Goal: Information Seeking & Learning: Learn about a topic

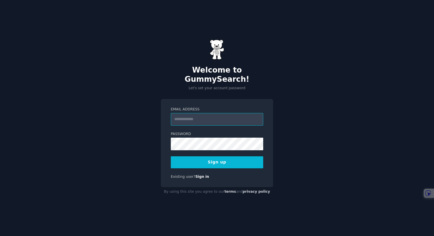
click at [209, 113] on input "Email Address" at bounding box center [217, 119] width 93 height 13
type input "**********"
click at [217, 160] on button "Sign up" at bounding box center [217, 163] width 93 height 12
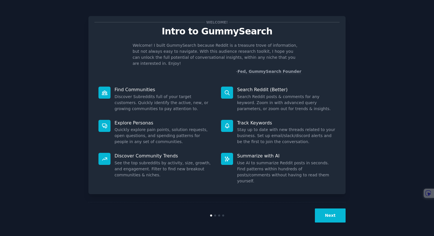
click at [328, 217] on button "Next" at bounding box center [330, 216] width 31 height 14
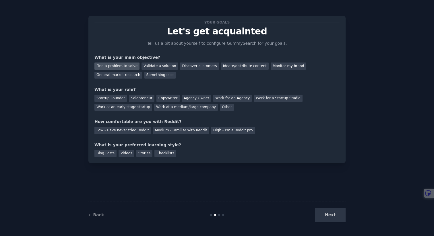
click at [124, 67] on div "Find a problem to solve" at bounding box center [117, 66] width 45 height 7
click at [153, 67] on div "Validate a solution" at bounding box center [160, 66] width 36 height 7
click at [124, 63] on div "Find a problem to solve" at bounding box center [117, 66] width 45 height 7
click at [143, 64] on div "Validate a solution" at bounding box center [160, 66] width 36 height 7
click at [115, 97] on div "Startup Founder" at bounding box center [111, 98] width 32 height 7
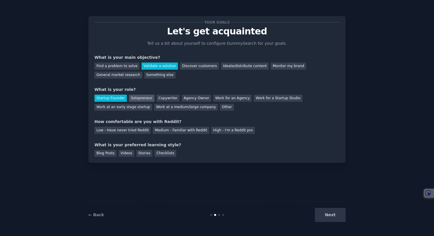
click at [132, 97] on div "Solopreneur" at bounding box center [141, 98] width 25 height 7
click at [136, 135] on div "Your goals Let's get acquainted Tell us a bit about yourself to configure Gummy…" at bounding box center [217, 89] width 245 height 135
click at [138, 131] on div "Low - Have never tried Reddit" at bounding box center [123, 130] width 56 height 7
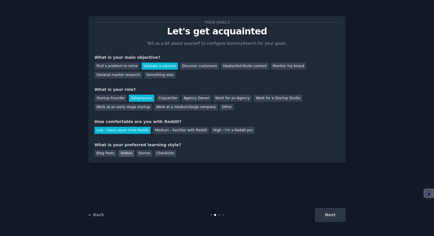
click at [124, 153] on div "Videos" at bounding box center [127, 153] width 16 height 7
click at [327, 215] on button "Next" at bounding box center [330, 215] width 31 height 14
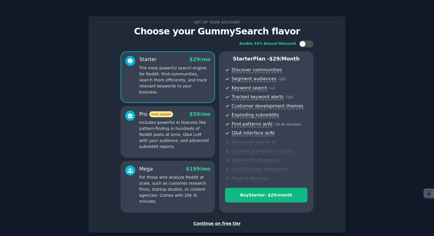
scroll to position [31, 0]
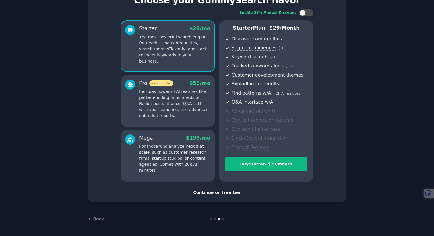
click at [226, 193] on div "Continue on free tier" at bounding box center [217, 193] width 245 height 6
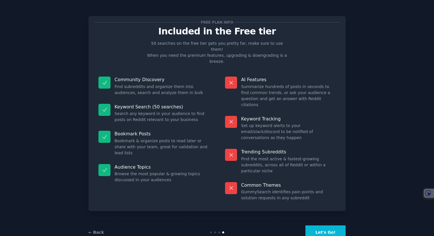
click at [325, 226] on button "Let's Go!" at bounding box center [326, 233] width 40 height 14
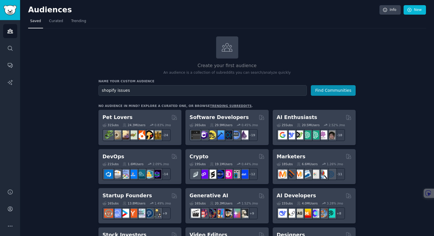
type input "shopify issues"
click at [311, 85] on button "Find Communities" at bounding box center [333, 90] width 45 height 11
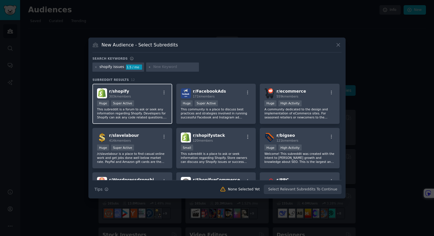
click at [161, 120] on div "r/ shopify 303k members Huge Super Active This subreddit is a forum to ask or s…" at bounding box center [133, 104] width 80 height 41
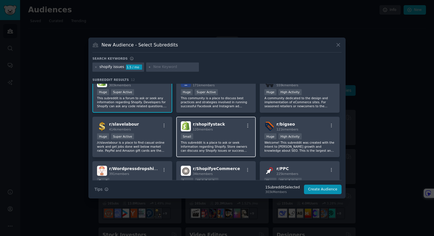
scroll to position [12, 0]
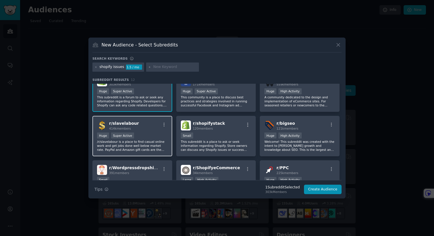
click at [155, 134] on div "Huge Super Active" at bounding box center [132, 136] width 71 height 7
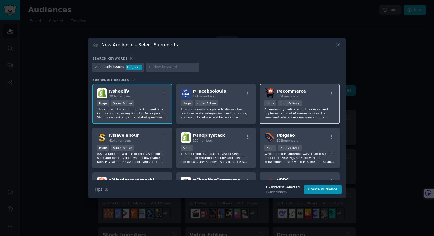
click at [274, 115] on p "A community dedicated to the design and implementation of eCommerce sites. For …" at bounding box center [300, 113] width 71 height 12
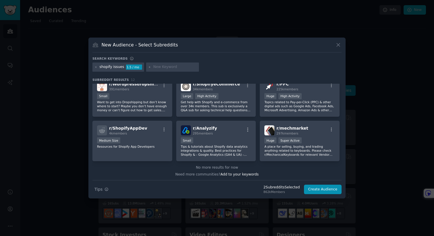
scroll to position [97, 0]
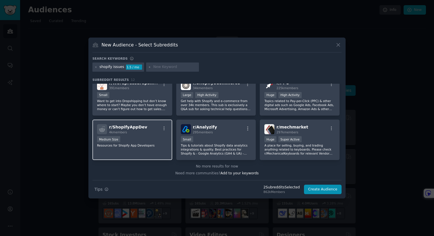
click at [136, 127] on span "r/ ShopifyAppDev" at bounding box center [128, 127] width 38 height 5
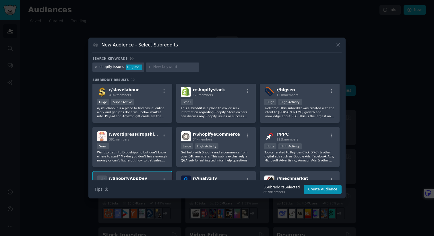
scroll to position [43, 0]
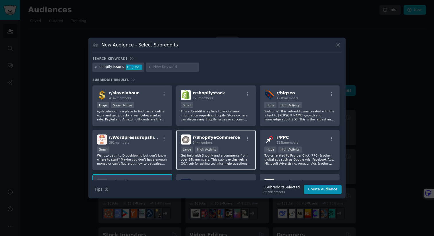
click at [210, 145] on div "r/ ShopifyeCommerce 34k members 10,000 - 100,000 members Large High Activity Ge…" at bounding box center [216, 150] width 80 height 41
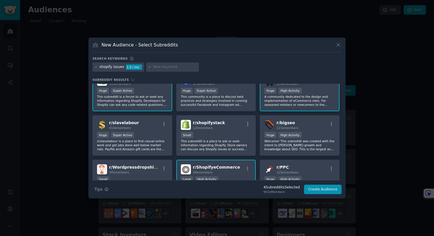
scroll to position [12, 0]
click at [210, 145] on p "This subreddit is a place to ask or seek information regarding Shopify. Store o…" at bounding box center [216, 146] width 71 height 12
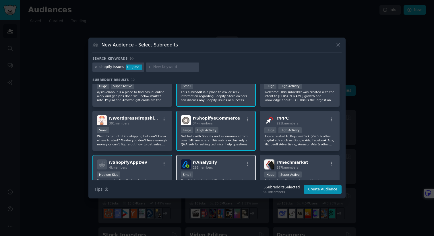
scroll to position [97, 0]
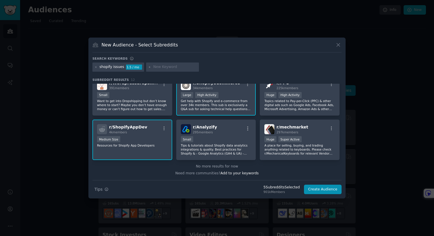
click at [218, 168] on div "No more results for now" at bounding box center [217, 166] width 249 height 5
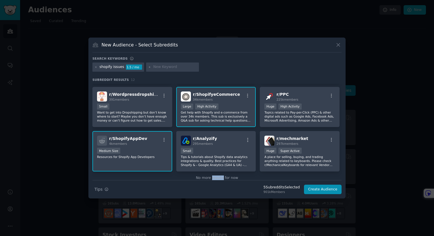
scroll to position [85, 0]
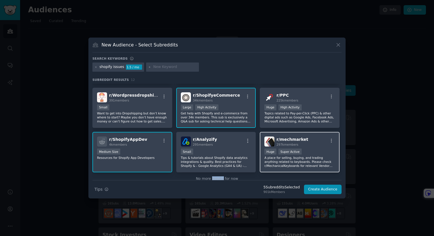
click at [270, 157] on p "A place for selling, buying, and trading anything related to keyboards. Please …" at bounding box center [300, 162] width 71 height 12
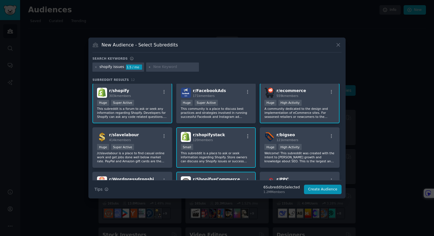
scroll to position [0, 0]
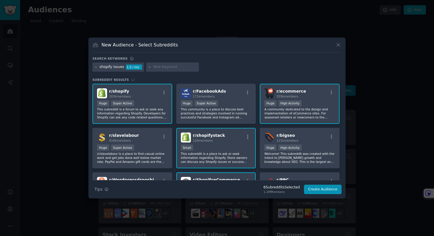
click at [227, 125] on div "r/ shopify 303k members Huge Super Active This subreddit is a forum to ask or s…" at bounding box center [217, 171] width 249 height 174
click at [227, 116] on p "This community is a place to discuss best practices and strategies involved in …" at bounding box center [216, 113] width 71 height 12
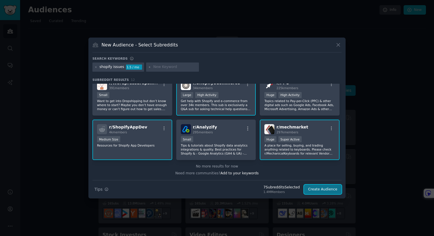
click at [328, 191] on button "Create Audience" at bounding box center [323, 190] width 38 height 10
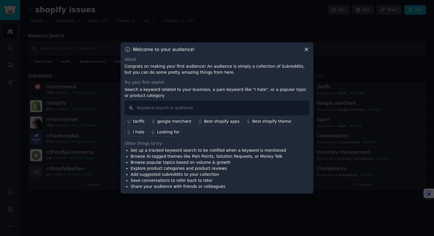
click at [172, 108] on input "text" at bounding box center [217, 108] width 185 height 15
type input "custom checkout pages"
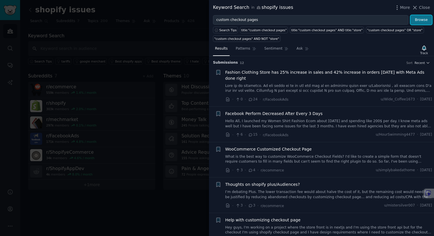
click at [418, 22] on button "Browse" at bounding box center [422, 20] width 22 height 10
click at [266, 30] on div "title:"custom checkout pages"" at bounding box center [264, 30] width 45 height 4
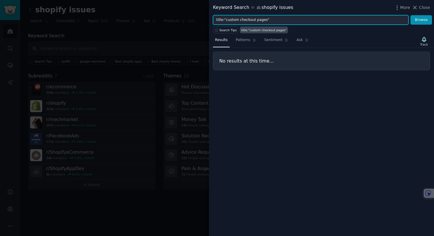
drag, startPoint x: 226, startPoint y: 20, endPoint x: 265, endPoint y: 20, distance: 39.7
click at [265, 20] on input "title:"custom checkout pages"" at bounding box center [311, 20] width 196 height 10
paste input "custom checkout pages"
type input "custom checkout pages"
click at [411, 15] on button "Browse" at bounding box center [422, 20] width 22 height 10
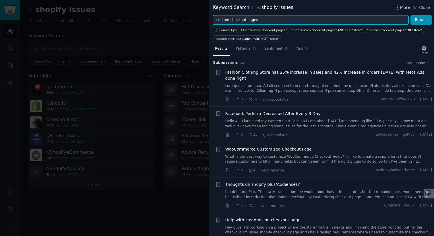
click at [402, 8] on span "More" at bounding box center [406, 8] width 10 height 6
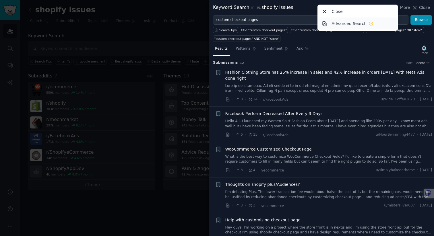
click at [361, 22] on p "Advanced Search" at bounding box center [349, 24] width 35 height 6
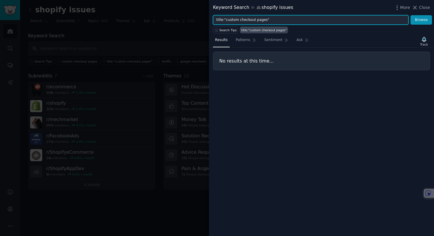
click at [300, 21] on input "title:"custom checkout pages"" at bounding box center [311, 20] width 196 height 10
paste input "custom checkout pages"
type input "custom checkout pages"
click at [411, 15] on button "Browse" at bounding box center [422, 20] width 22 height 10
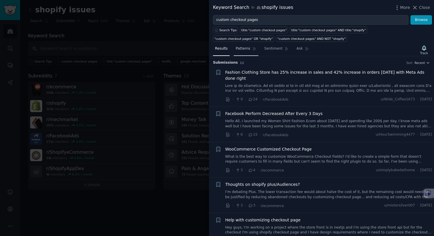
click at [245, 47] on span "Patterns" at bounding box center [243, 48] width 14 height 5
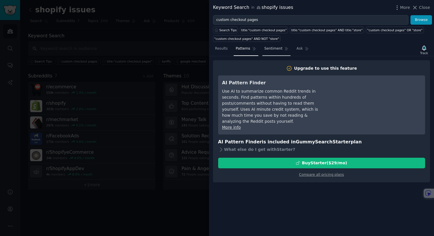
click at [276, 50] on span "Sentiment" at bounding box center [274, 48] width 18 height 5
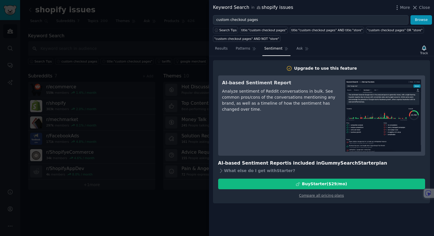
click at [289, 109] on div "Analyze sentiment of Reddit conversations in bulk. See common pros/cons of the …" at bounding box center [279, 101] width 115 height 24
click at [299, 49] on span "Ask" at bounding box center [300, 48] width 6 height 5
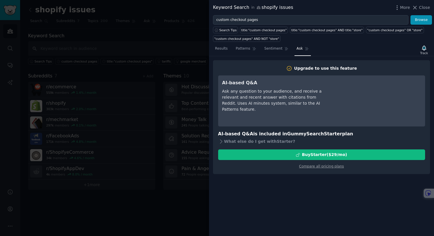
click at [288, 96] on div "Ask any question to your audience, and receive a relevant and recent answer wit…" at bounding box center [274, 101] width 105 height 24
click at [243, 141] on div "What else do I get with Starter ?" at bounding box center [321, 142] width 207 height 8
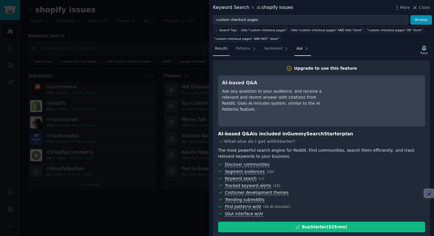
click at [225, 54] on link "Results" at bounding box center [221, 50] width 17 height 12
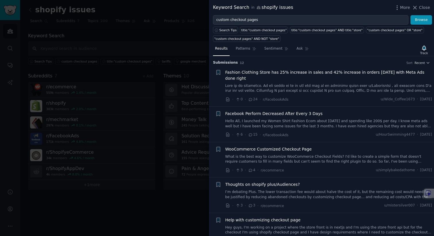
click at [187, 66] on div at bounding box center [217, 118] width 434 height 236
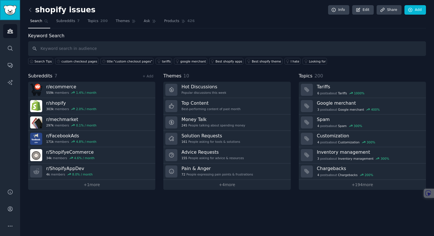
click at [7, 11] on img "Sidebar" at bounding box center [9, 10] width 13 height 10
